Goal: Task Accomplishment & Management: Manage account settings

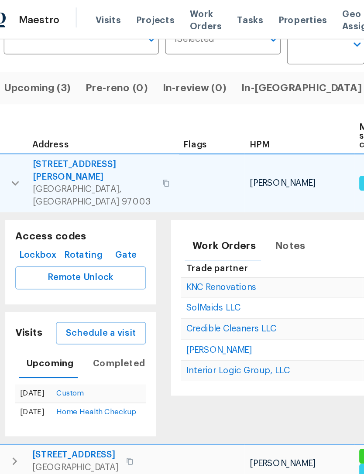
scroll to position [0, 21]
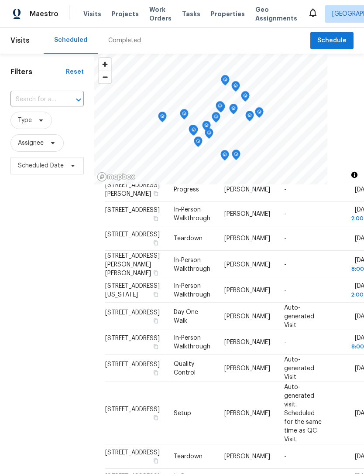
scroll to position [70, 0]
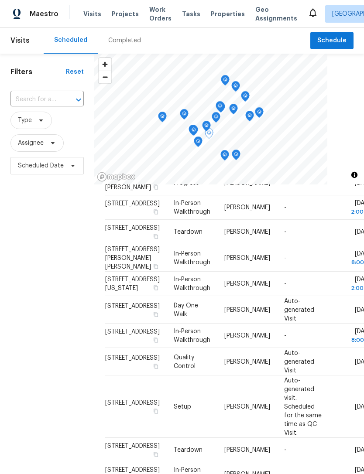
click at [0, 0] on icon at bounding box center [0, 0] width 0 height 0
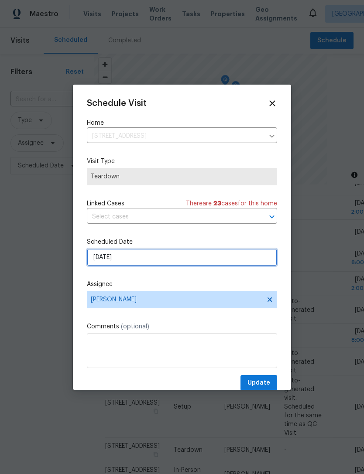
click at [167, 260] on input "8/25/2025" at bounding box center [182, 257] width 190 height 17
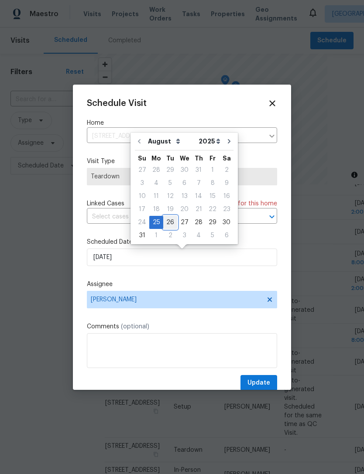
click at [170, 222] on div "26" at bounding box center [170, 222] width 14 height 12
type input "8/26/2025"
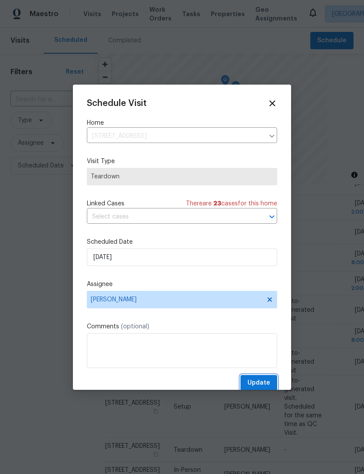
click at [263, 386] on span "Update" at bounding box center [258, 383] width 23 height 11
